Goal: Obtain resource: Obtain resource

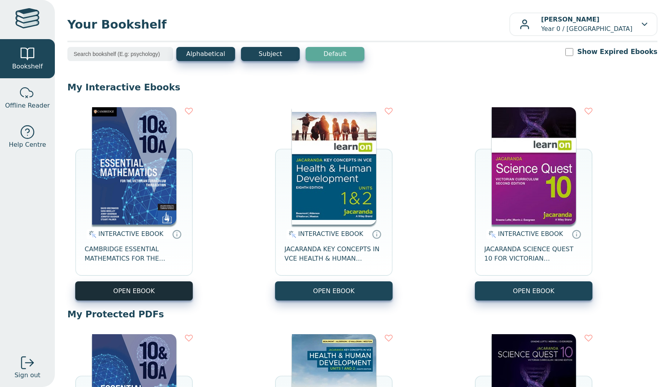
click at [150, 294] on button "OPEN EBOOK" at bounding box center [134, 291] width 118 height 19
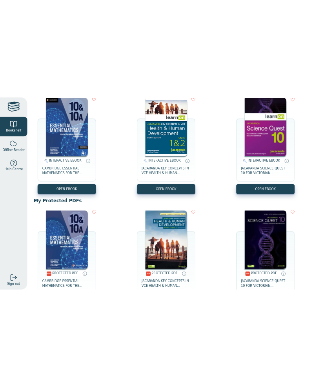
scroll to position [158, 0]
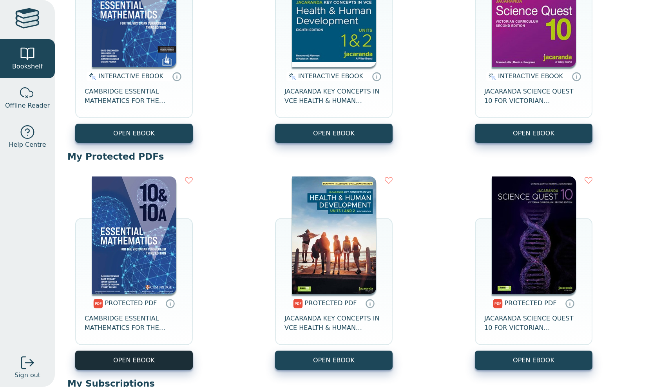
click at [136, 368] on link "OPEN EBOOK" at bounding box center [134, 360] width 118 height 19
click at [130, 359] on link "OPEN EBOOK" at bounding box center [134, 360] width 118 height 19
click at [154, 363] on link "OPEN EBOOK" at bounding box center [134, 360] width 118 height 19
click at [168, 302] on icon at bounding box center [171, 303] width 12 height 11
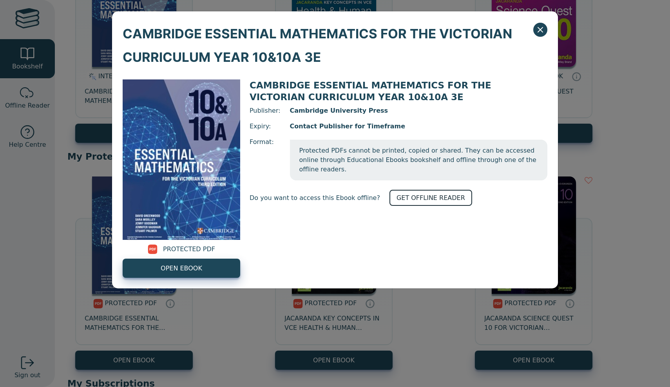
click at [407, 190] on link "GET OFFLINE READER" at bounding box center [430, 198] width 83 height 16
click at [538, 30] on icon "Close" at bounding box center [539, 29] width 9 height 9
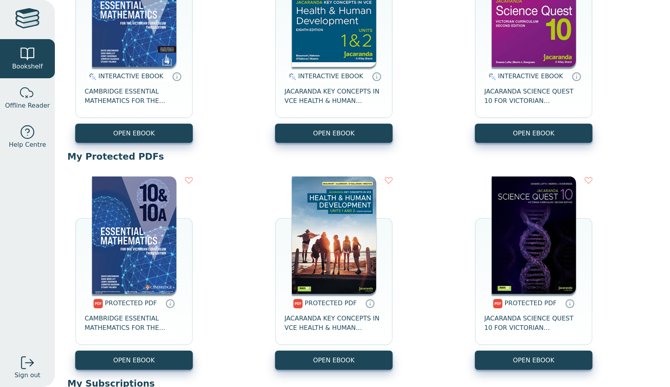
click at [125, 371] on div "PROTECTED PDF CAMBRIDGE ESSENTIAL MATHEMATICS FOR THE VICTORIAN CURRICULUM YEAR…" at bounding box center [362, 273] width 590 height 209
click at [128, 362] on link "OPEN EBOOK" at bounding box center [134, 360] width 118 height 19
